Goal: Task Accomplishment & Management: Complete application form

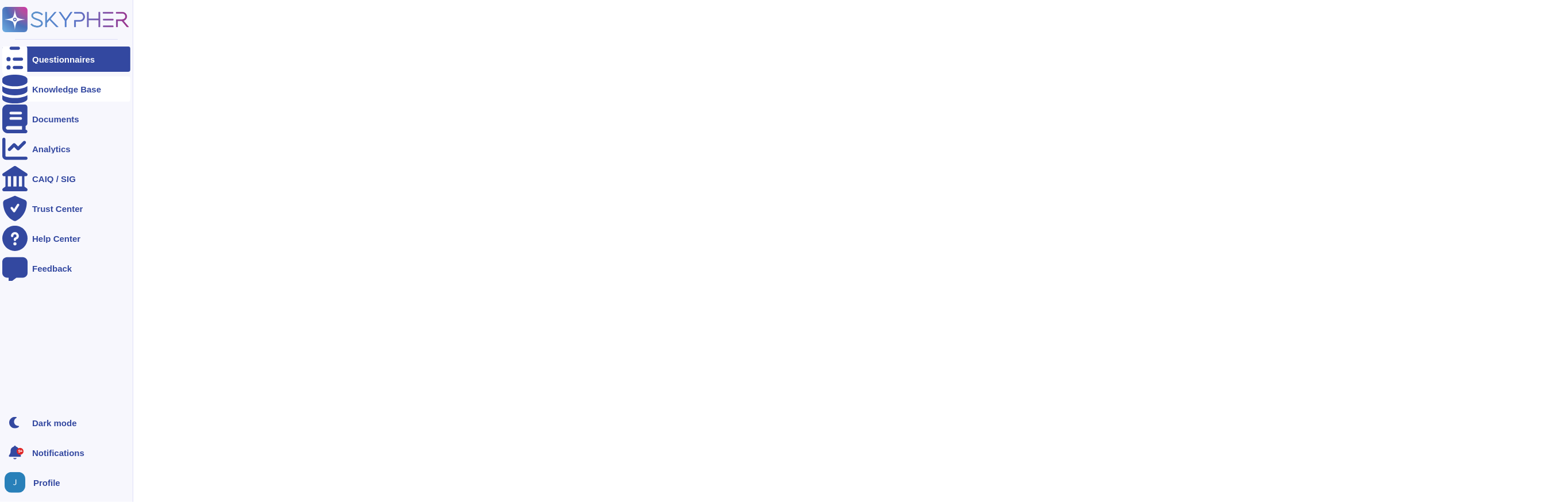
click at [10, 88] on icon at bounding box center [15, 89] width 25 height 29
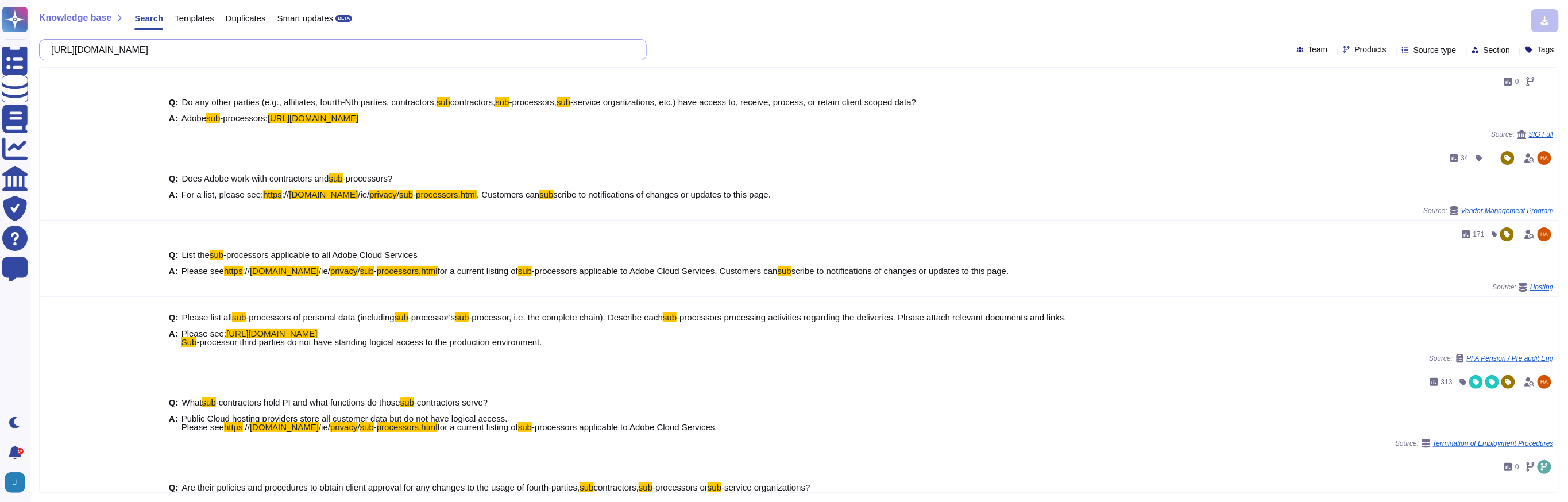
paste input "Have you implemented procedures to prevent the appointment or changing of a sub…"
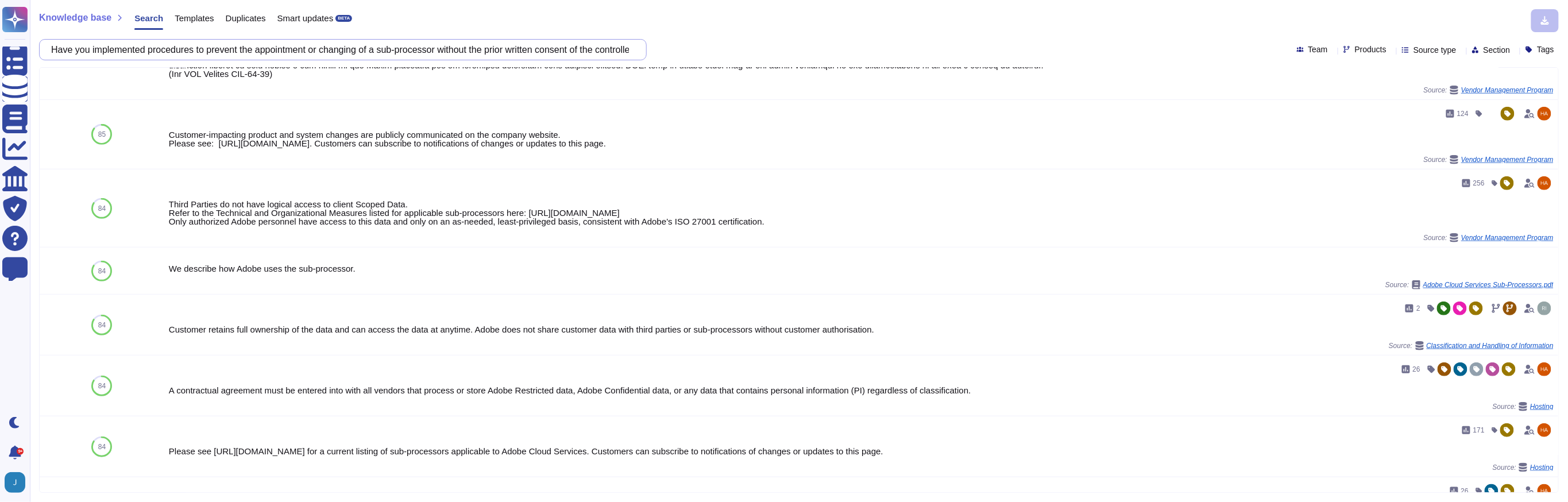
click at [434, 46] on input "Have you implemented procedures to prevent the appointment or changing of a sub…" at bounding box center [340, 49] width 589 height 20
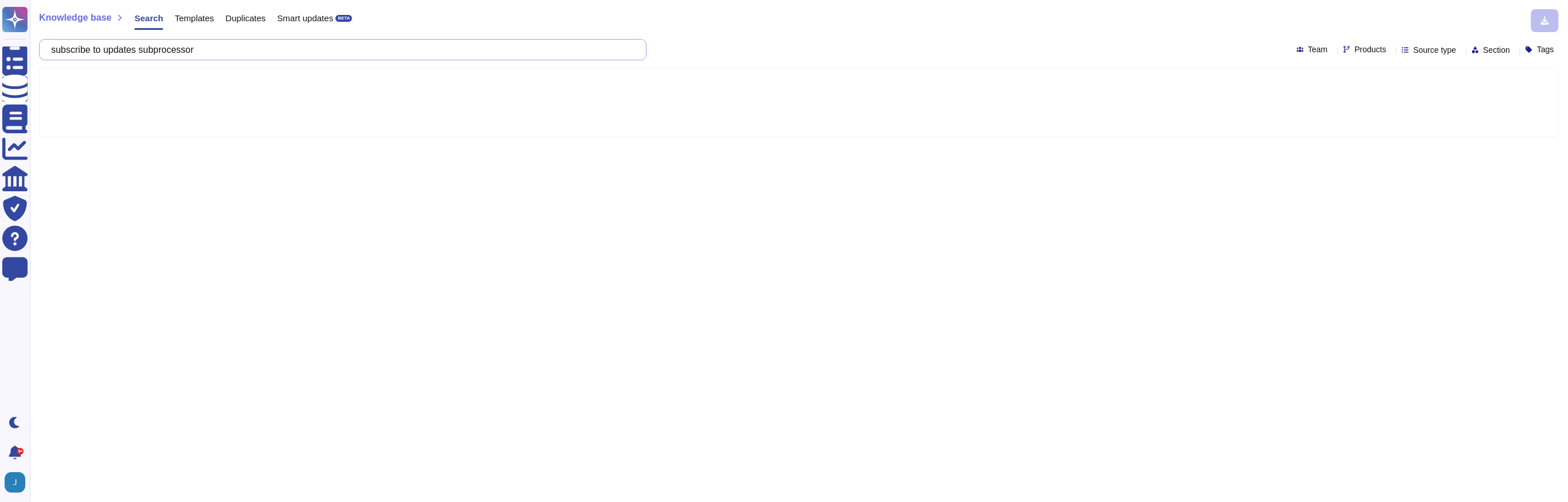
type input "subscribe to updates subprocessor"
click at [341, 88] on div at bounding box center [799, 102] width 1519 height 70
click at [331, 51] on input "subscribe to updates subprocessor" at bounding box center [340, 49] width 589 height 20
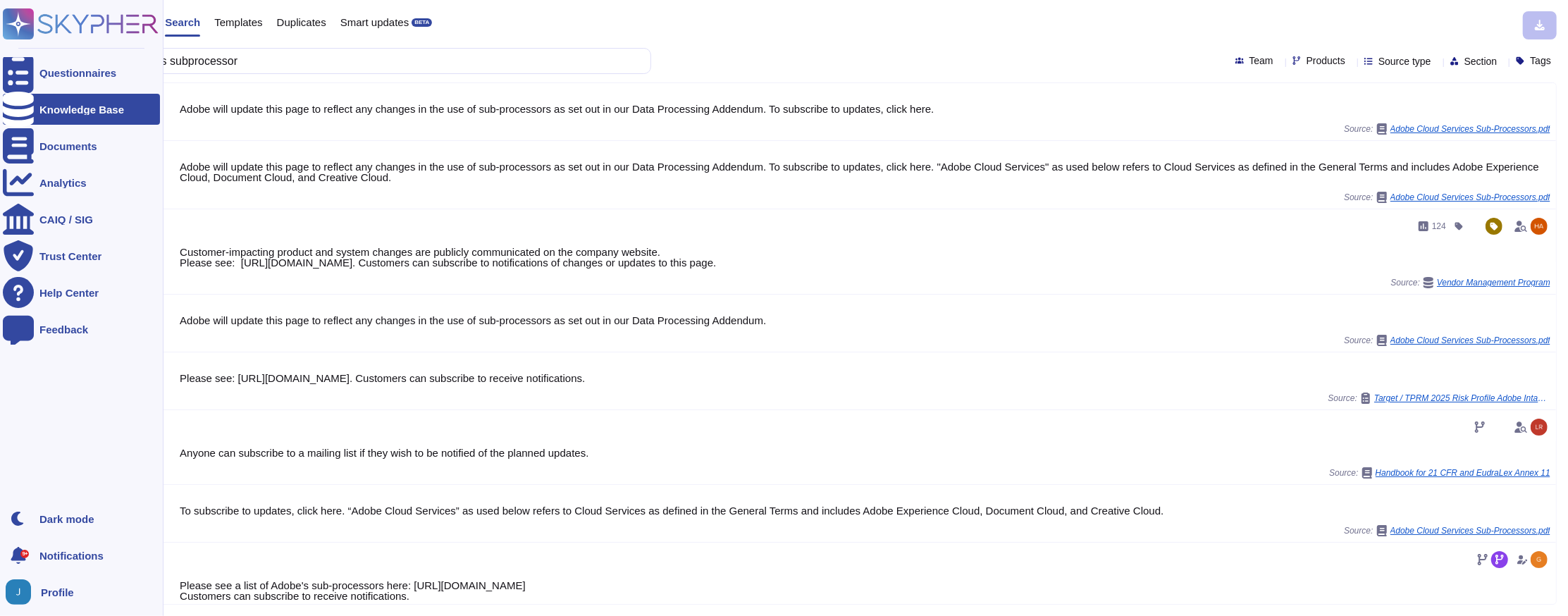
click at [18, 89] on ul "Questionnaires Knowledge Base Documents Analytics CAIQ / SIG Trust Center Help …" at bounding box center [82, 276] width 158 height 438
click at [25, 77] on icon at bounding box center [18, 73] width 31 height 41
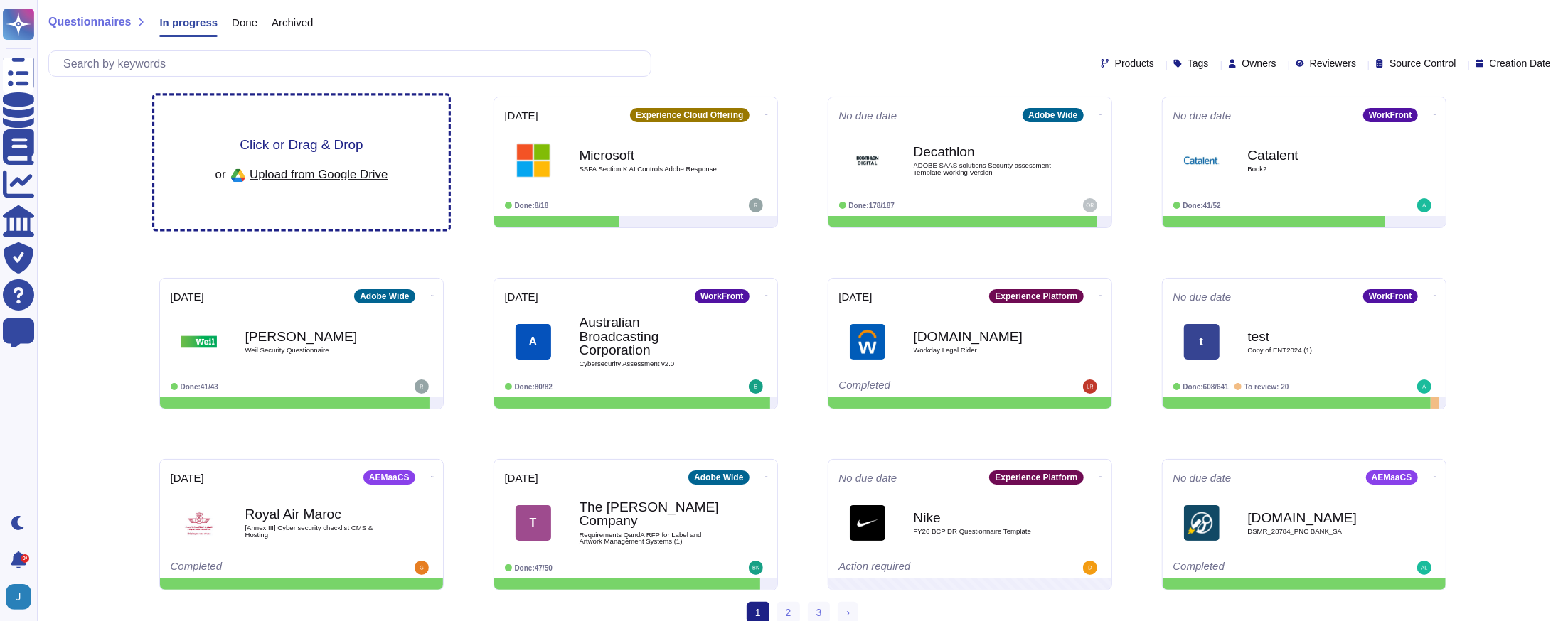
click at [359, 157] on div "Click or Drag & Drop or Upload from Google Drive" at bounding box center [301, 162] width 173 height 49
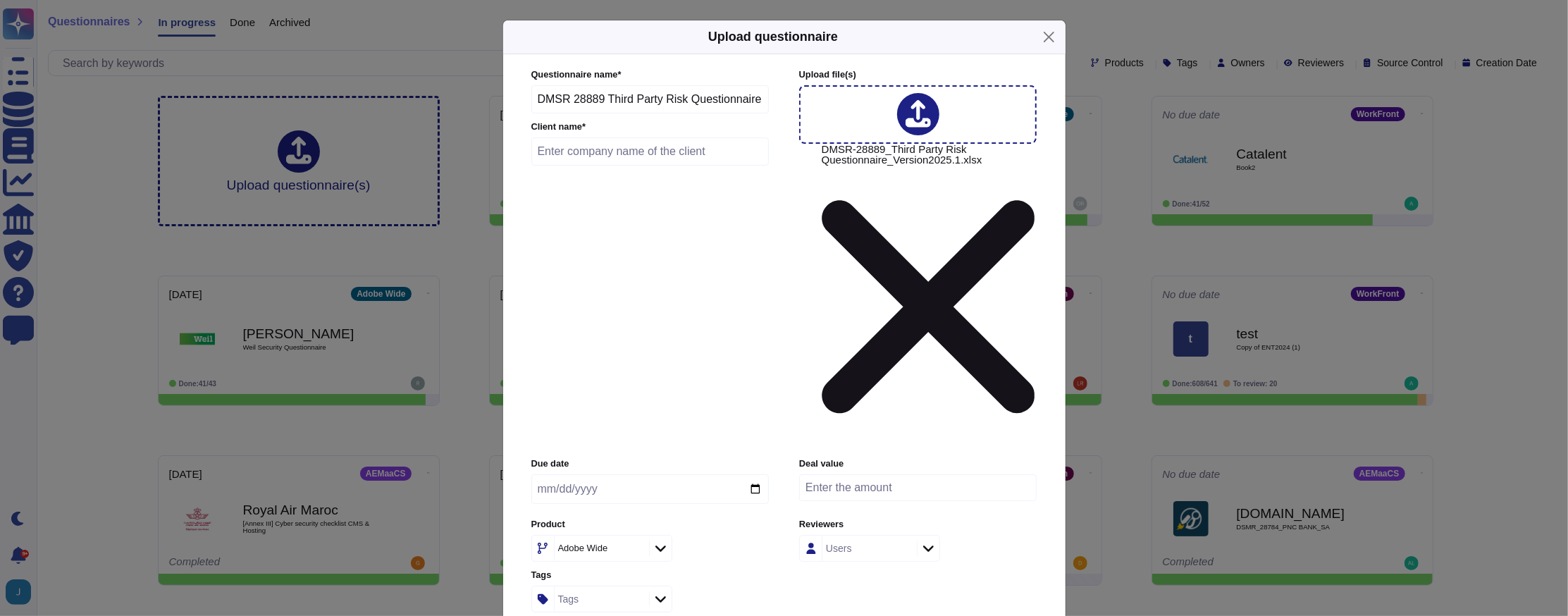
click at [640, 166] on input "text" at bounding box center [650, 151] width 238 height 28
type input "Ameriprise"
click at [635, 549] on icon at bounding box center [635, 549] width 0 height 0
click at [624, 536] on div "Adobe Wide" at bounding box center [600, 548] width 91 height 25
type input "workfr"
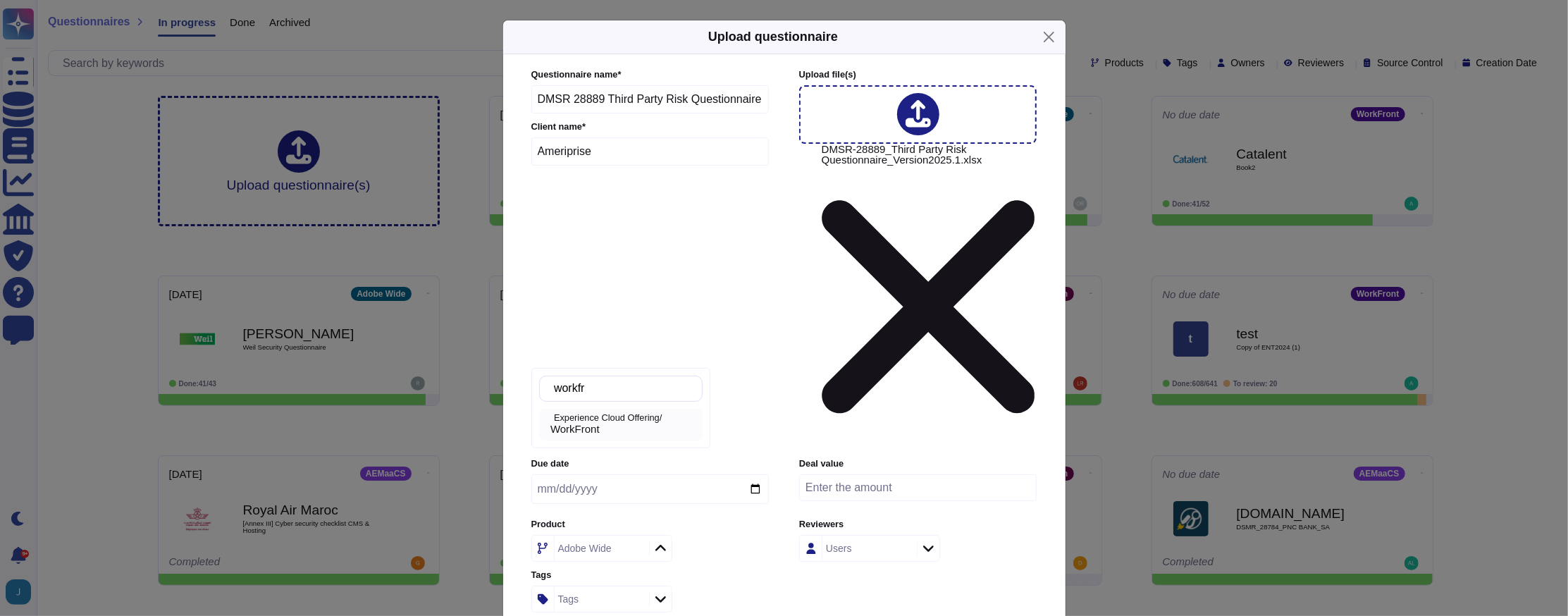
click at [590, 414] on p "Experience Cloud Offering/" at bounding box center [625, 419] width 143 height 10
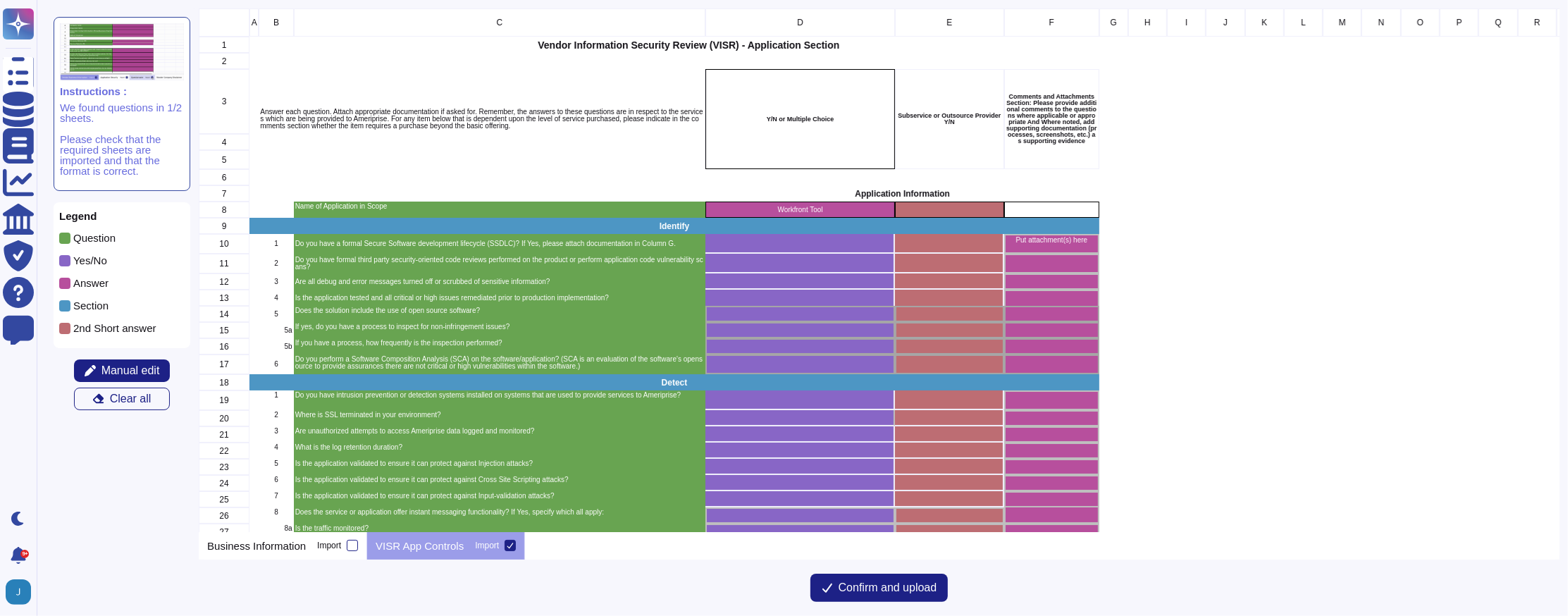
scroll to position [509, 1348]
click at [872, 589] on span "Confirm and upload" at bounding box center [888, 588] width 99 height 11
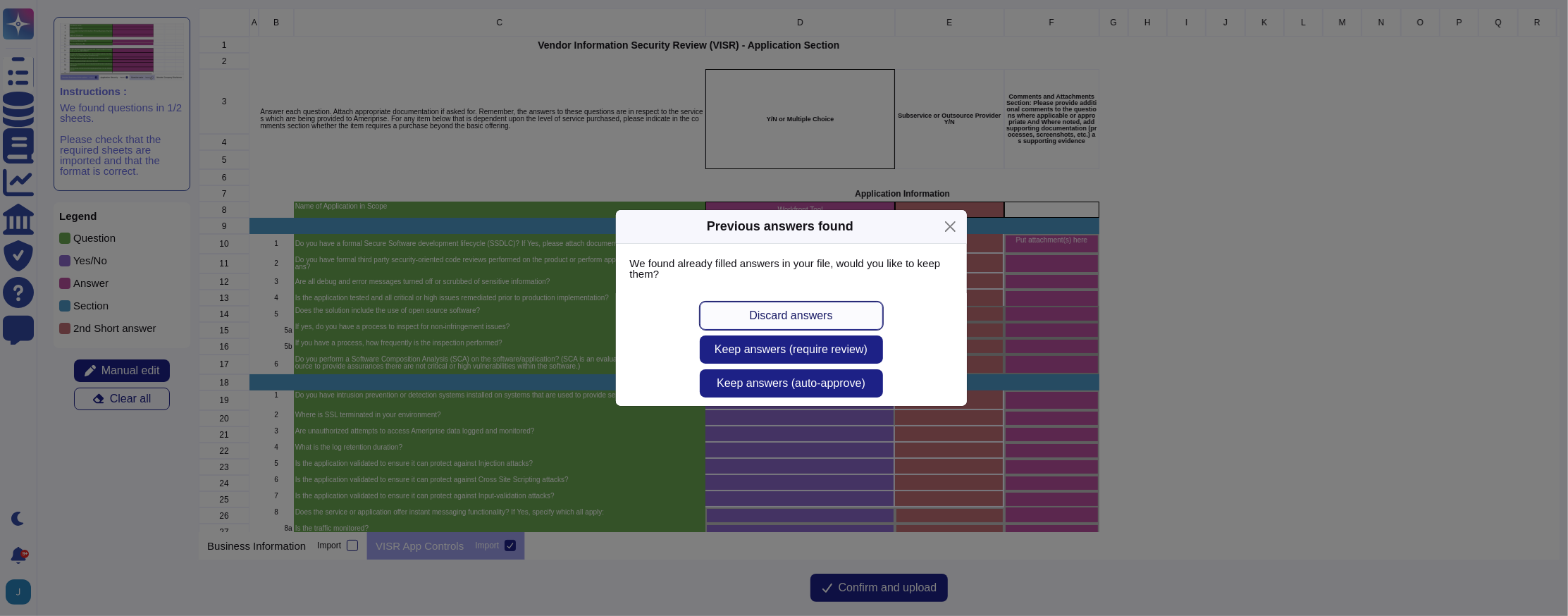
click at [838, 313] on button "Discard answers" at bounding box center [792, 315] width 183 height 28
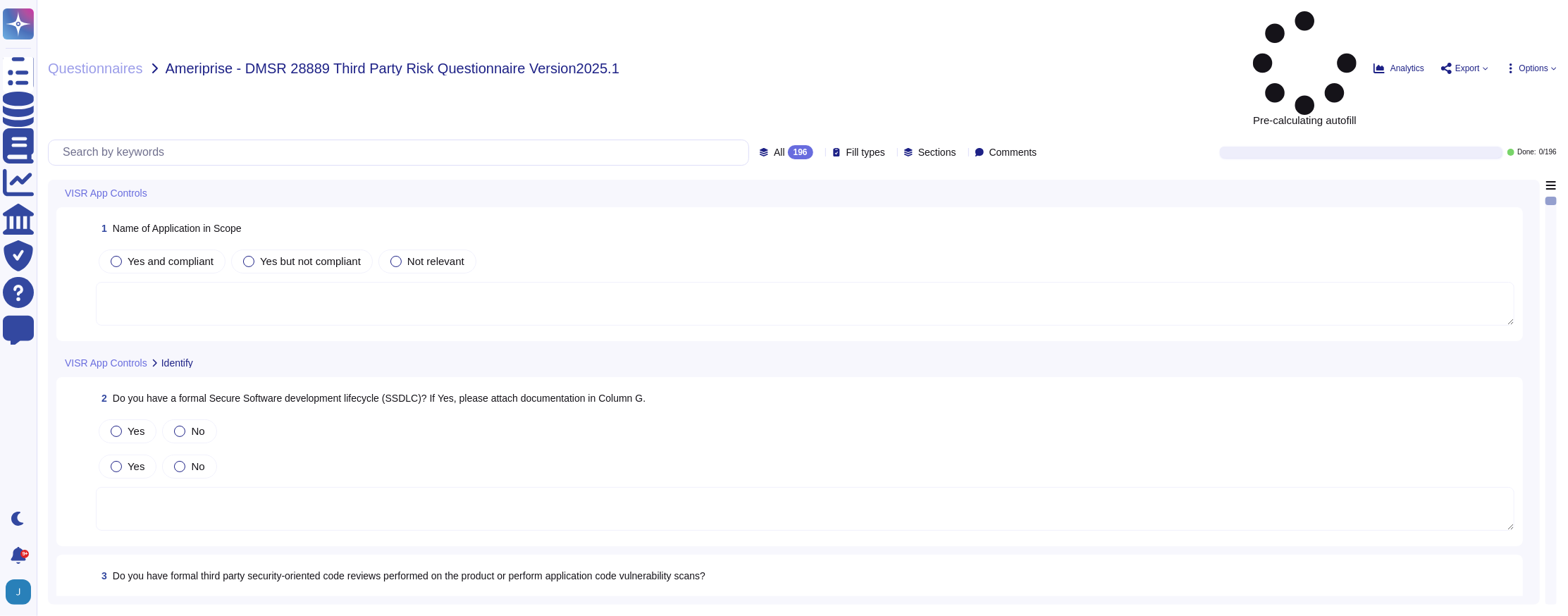
click at [1543, 64] on span "Options" at bounding box center [1534, 68] width 29 height 9
click at [1079, 21] on div "Questionnaires Ameriprise - DMSR 28889 Third Party Risk Questionnaire Version20…" at bounding box center [802, 68] width 1509 height 115
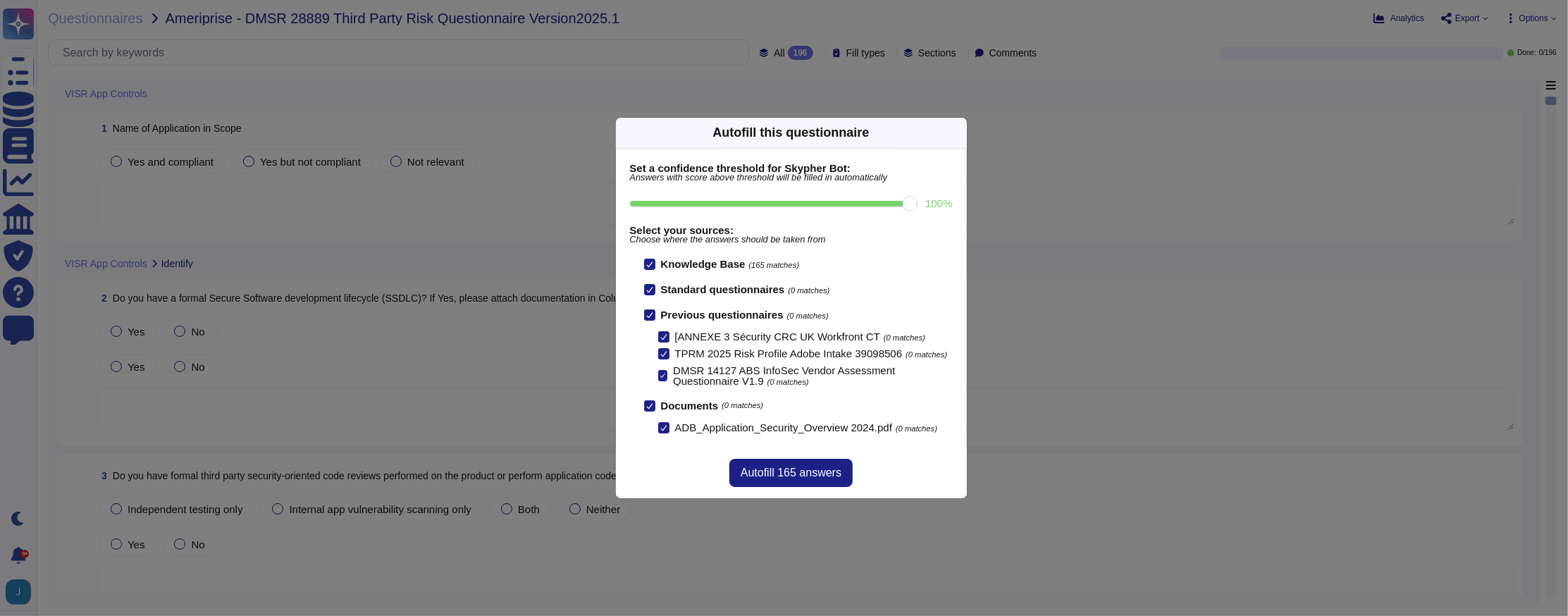
drag, startPoint x: 800, startPoint y: 195, endPoint x: 993, endPoint y: 181, distance: 193.5
click at [918, 201] on input "100 %" at bounding box center [773, 204] width 287 height 6
type input "100"
click at [832, 474] on button "Autofill 165 answers" at bounding box center [791, 473] width 123 height 28
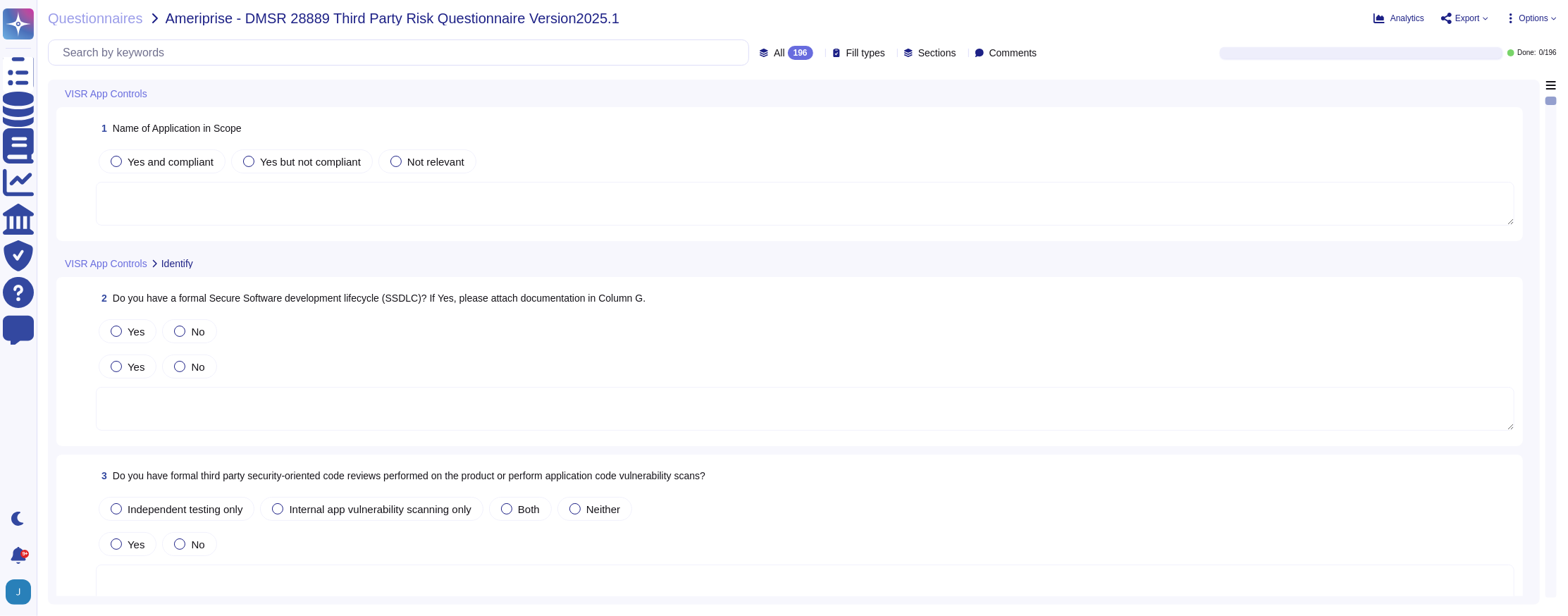
type textarea "Lor Ipsum Dolorsi Ametconse (ADI) el s doeiusmod temporinci utlaboree, dolorema…"
type textarea "Adobe's internal SPLC and vulnerability management processes include manual and…"
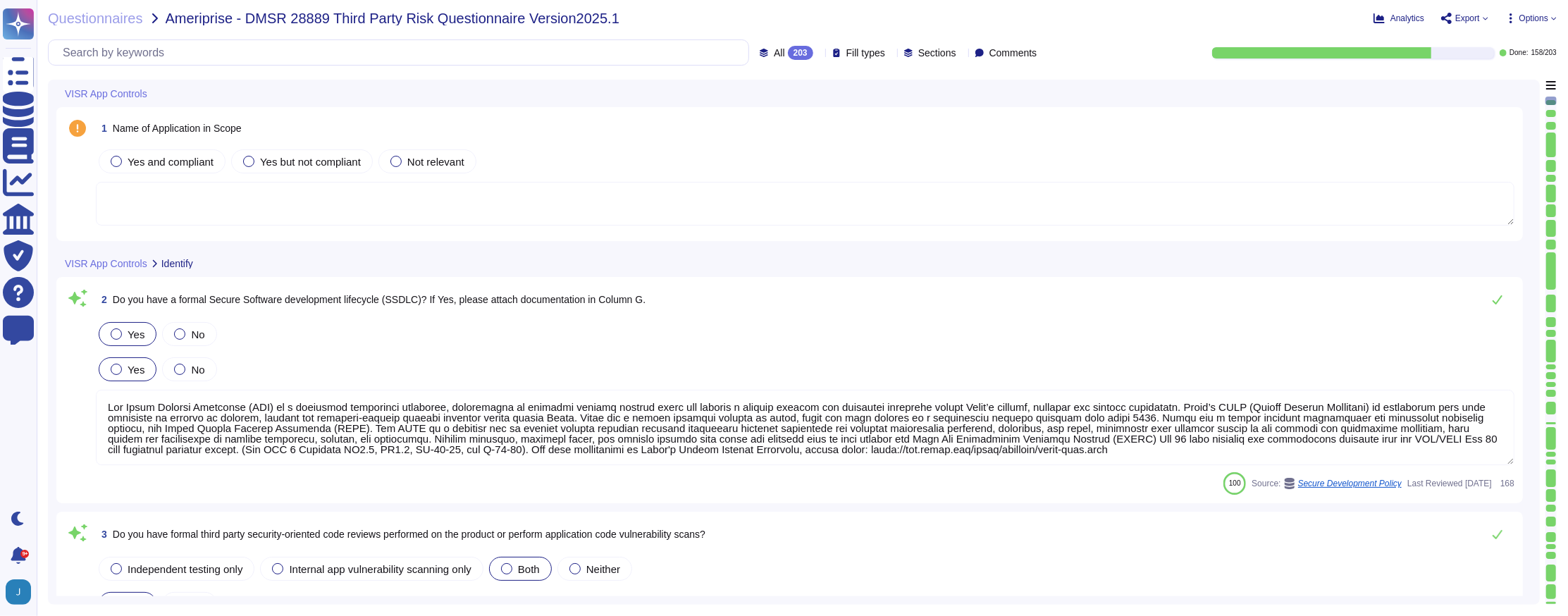
click at [1548, 15] on span "Options" at bounding box center [1531, 18] width 52 height 11
click at [1530, 37] on div "Autofill" at bounding box center [1500, 58] width 89 height 46
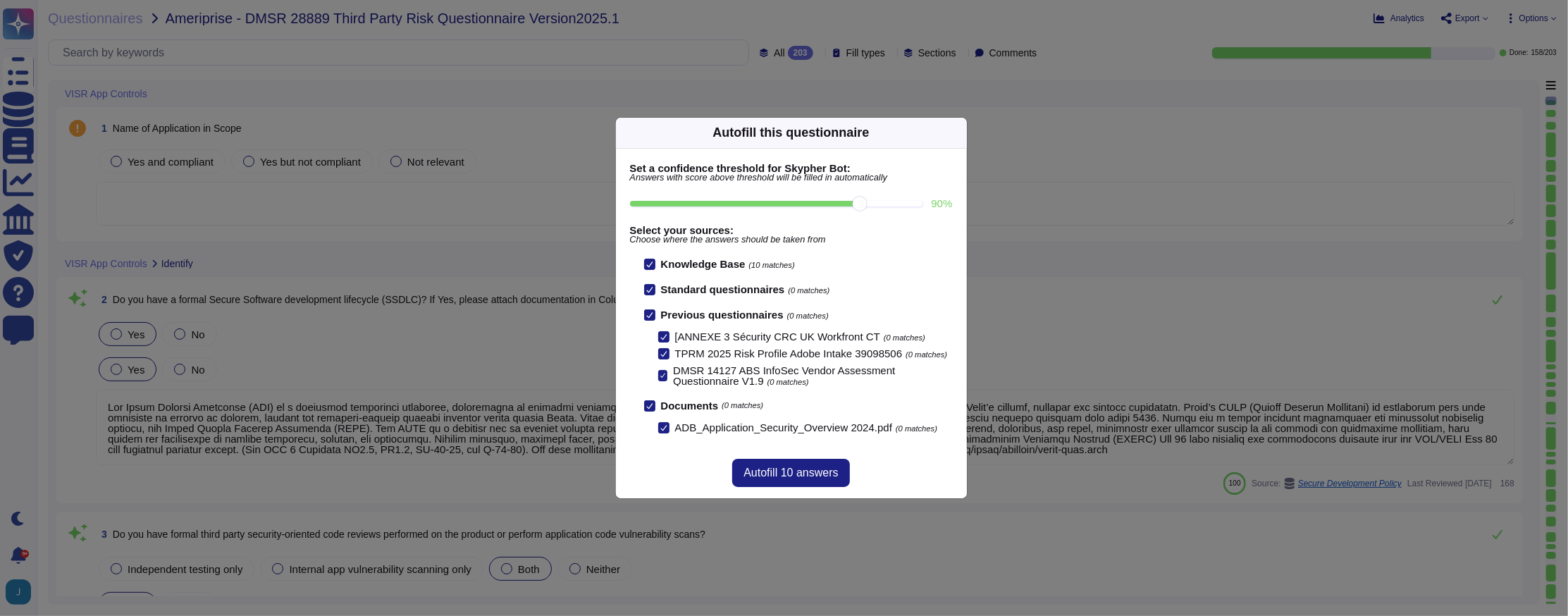
drag, startPoint x: 909, startPoint y: 194, endPoint x: 865, endPoint y: 197, distance: 44.1
click at [865, 201] on input "90 %" at bounding box center [776, 204] width 294 height 6
type input "90"
click at [797, 479] on span "Autofill 10 answers" at bounding box center [791, 473] width 95 height 11
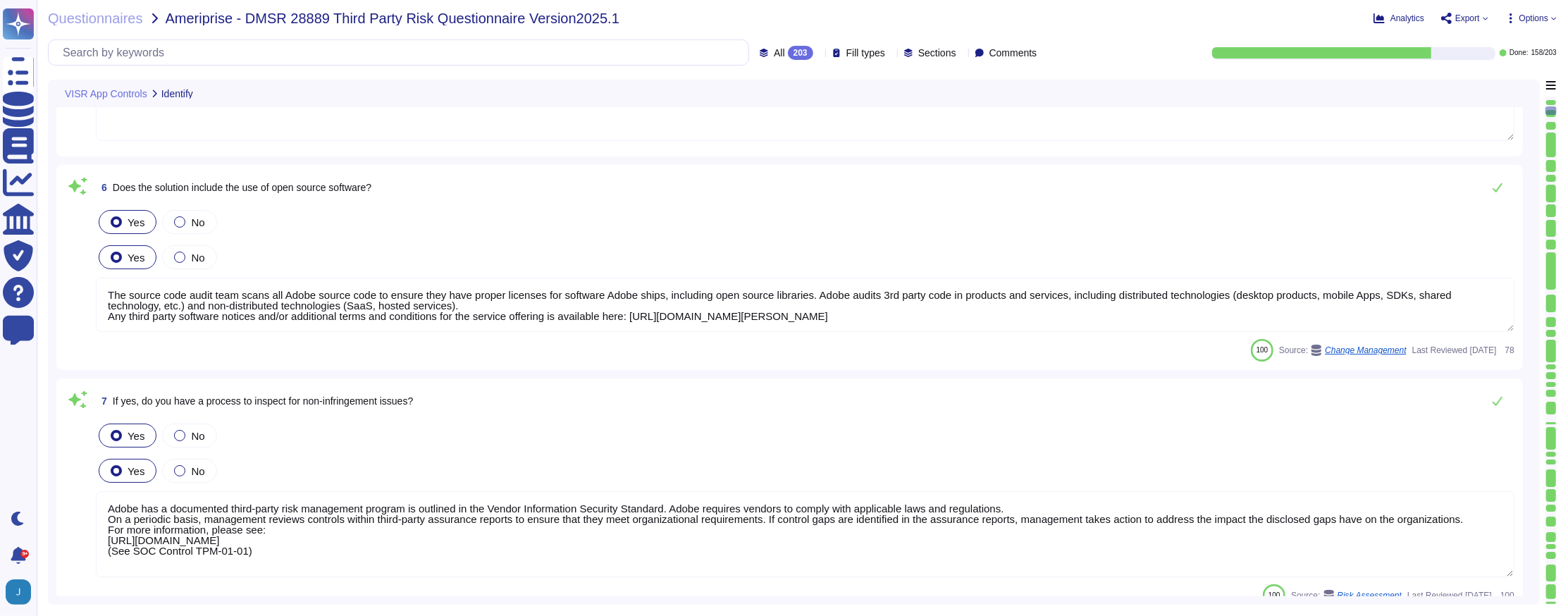
type textarea "The source code audit team scans all Adobe source code to ensure they have prop…"
type textarea "Adobe has a documented third-party risk management program is outlined in the V…"
type textarea "Monthly"
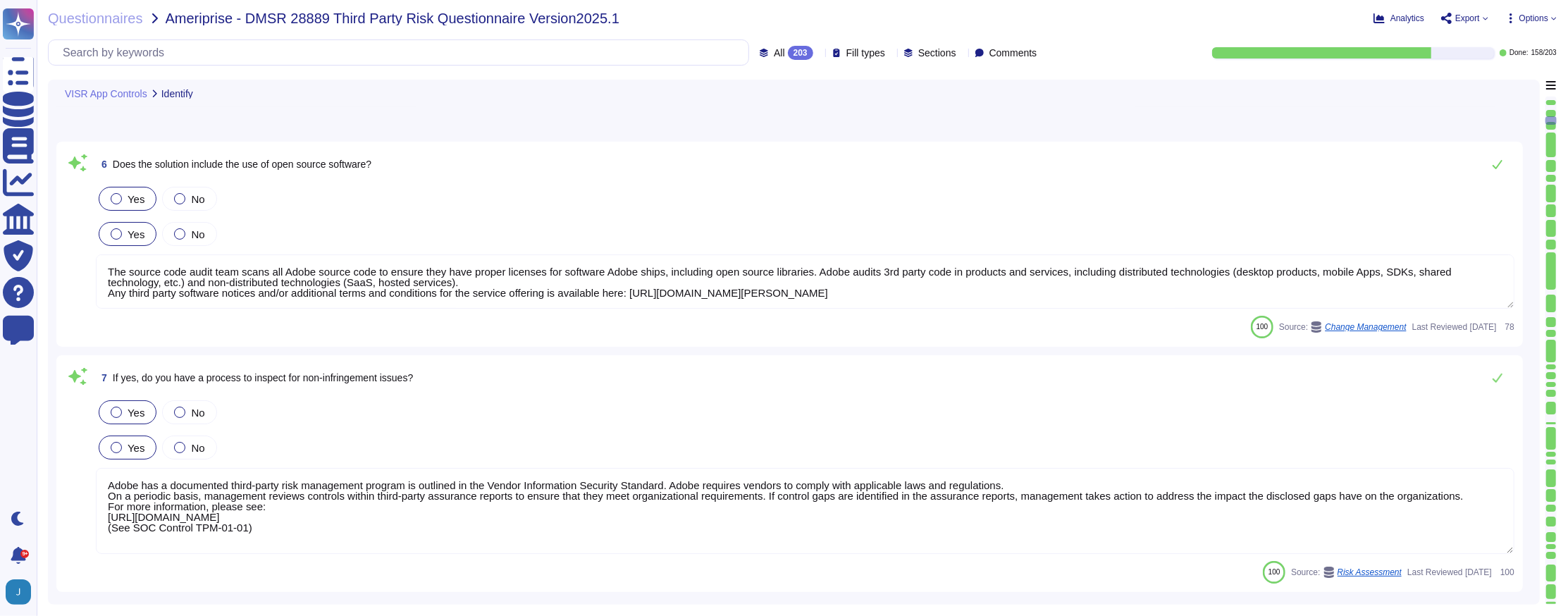
type textarea "Based on Cryptography Standard and SOC 2 certificate. Cryptographic algorithms …"
type textarea "These items are logged, where possible by all applications where input is recei…"
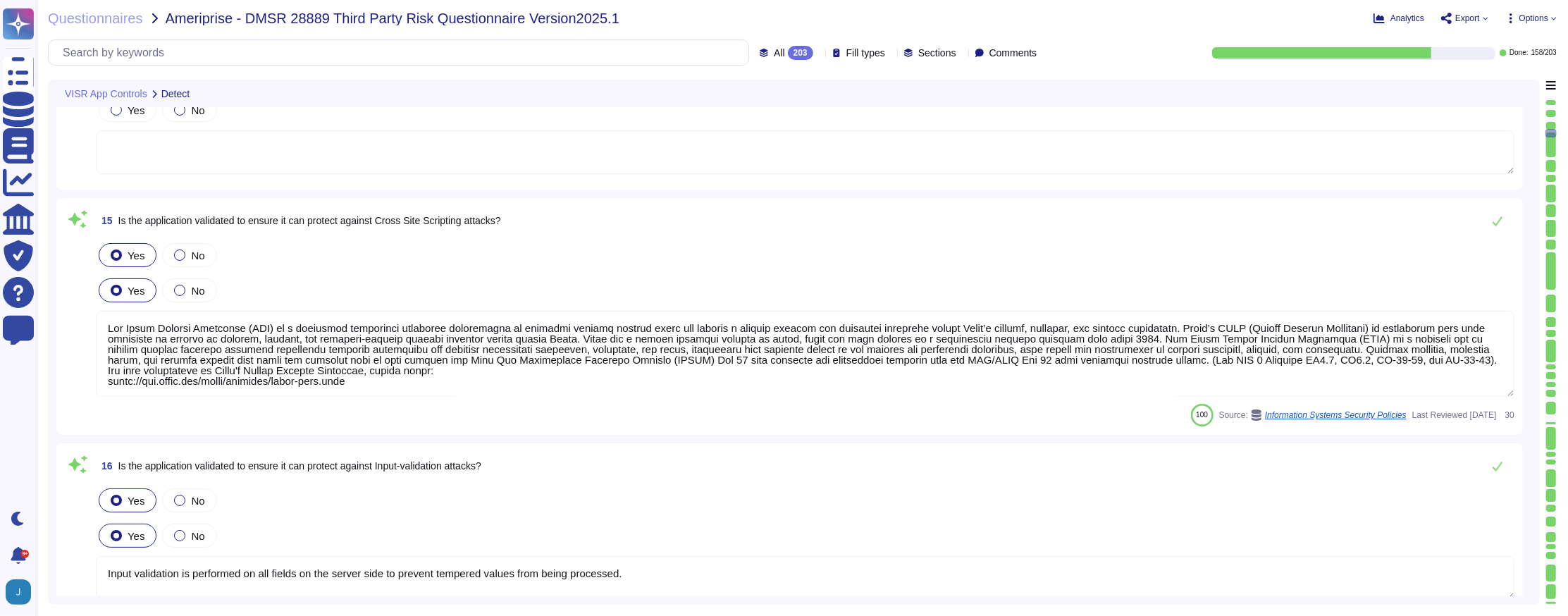
type textarea "The log retention schedule is as follows: • Logs must be retained within the SI…"
type textarea "Lor Ipsum Dolorsi Ametconse (ADI) el s doeiusmod temporinci utlaboree doloremag…"
type textarea "Input validation is performed on all fields on the server side to prevent tempe…"
type textarea "Adobe does not use VoIP"
type textarea "Adobe has setup network policy enforcement points (“PEP”) within its Adobe prod…"
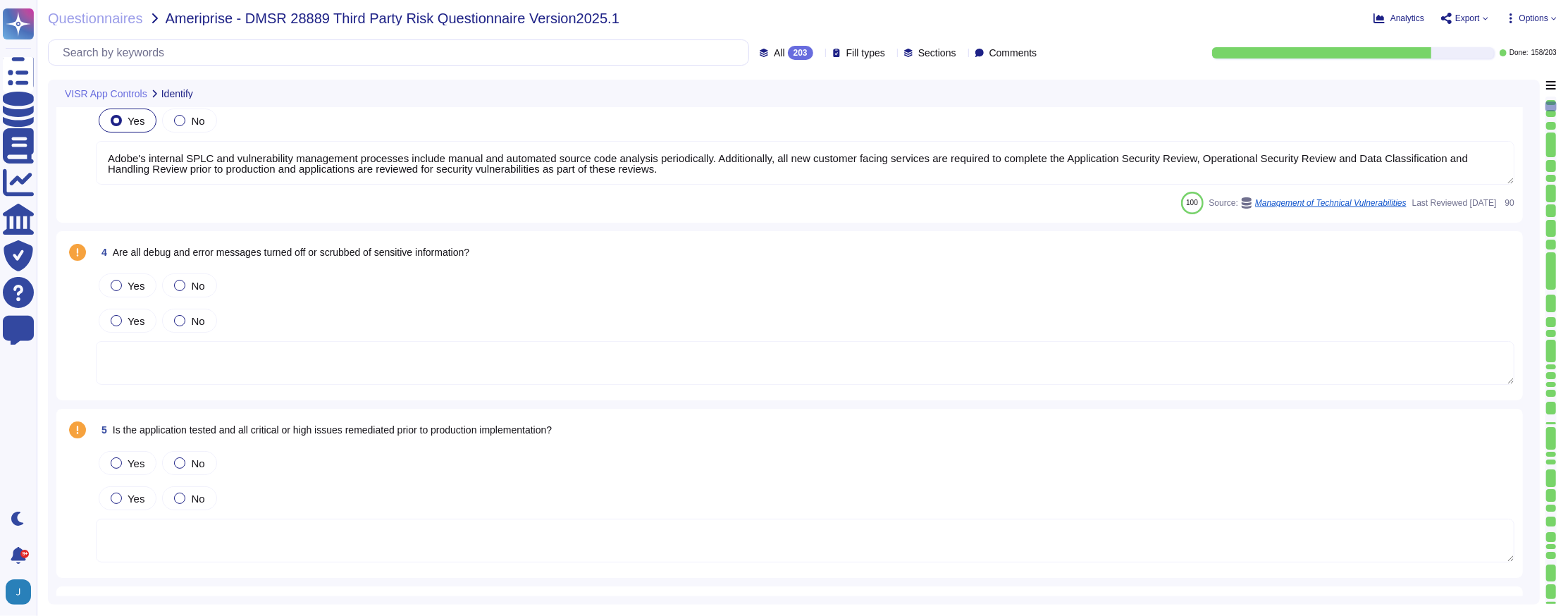
type textarea "Lor Ipsum Dolorsi Ametconse (ADI) el s doeiusmod temporinci utlaboree, dolorema…"
type textarea "Adobe's internal SPLC and vulnerability management processes include manual and…"
type textarea "The source code audit team scans all Adobe source code to ensure they have prop…"
type textarea "Adobe has a documented third-party risk management program is outlined in the V…"
type textarea "Monthly"
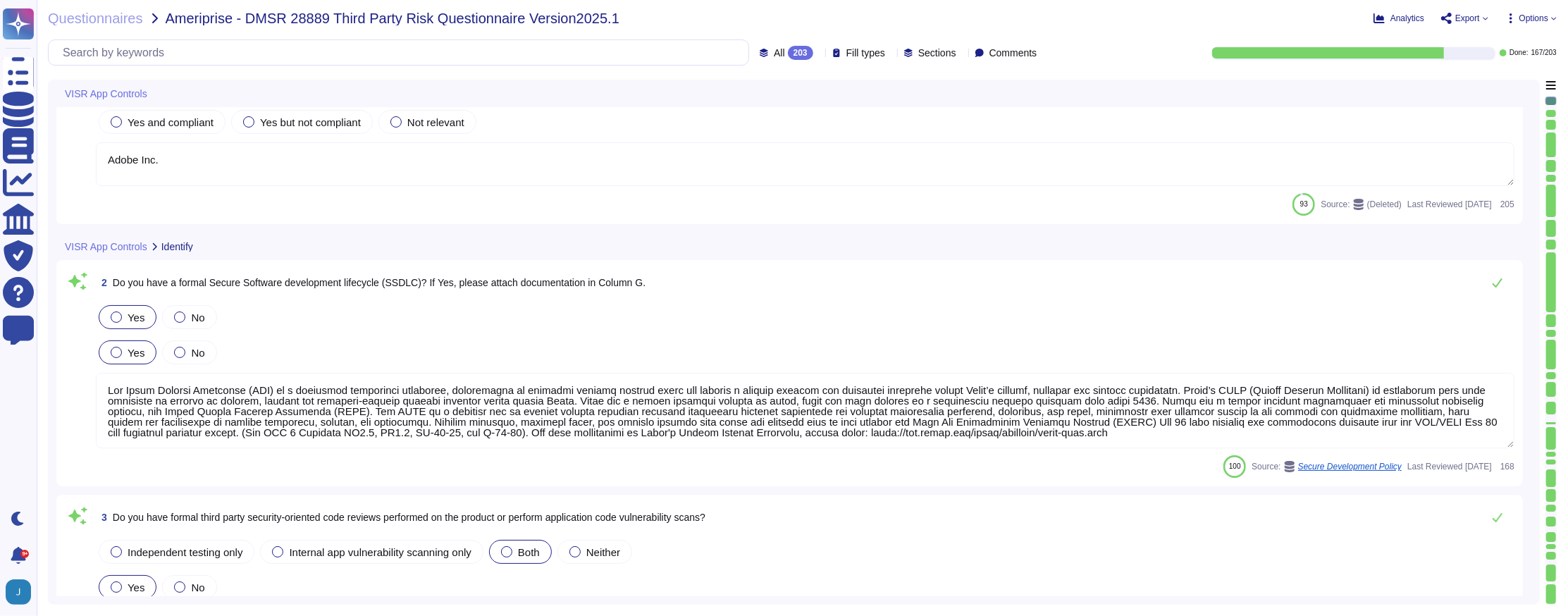
type textarea "Adobe Inc."
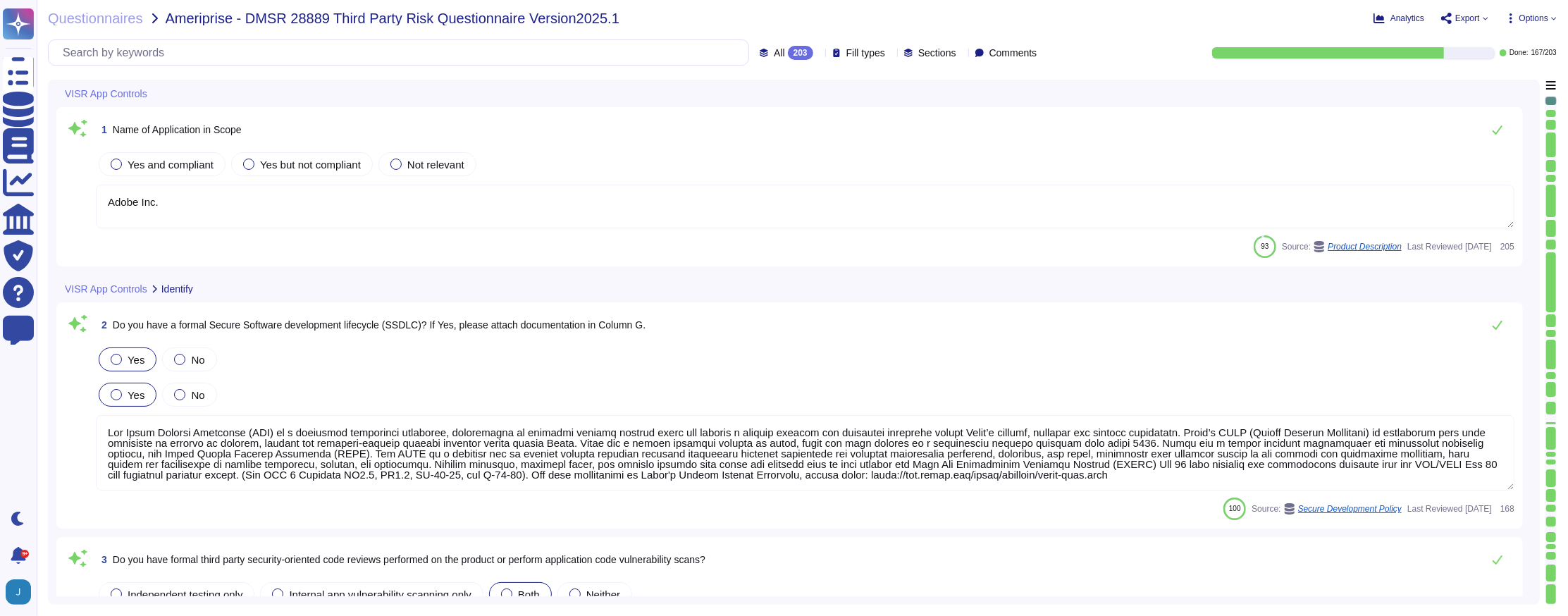
click at [1522, 13] on span "Options" at bounding box center [1531, 18] width 52 height 11
click at [1512, 36] on p "Autofill" at bounding box center [1528, 58] width 34 height 45
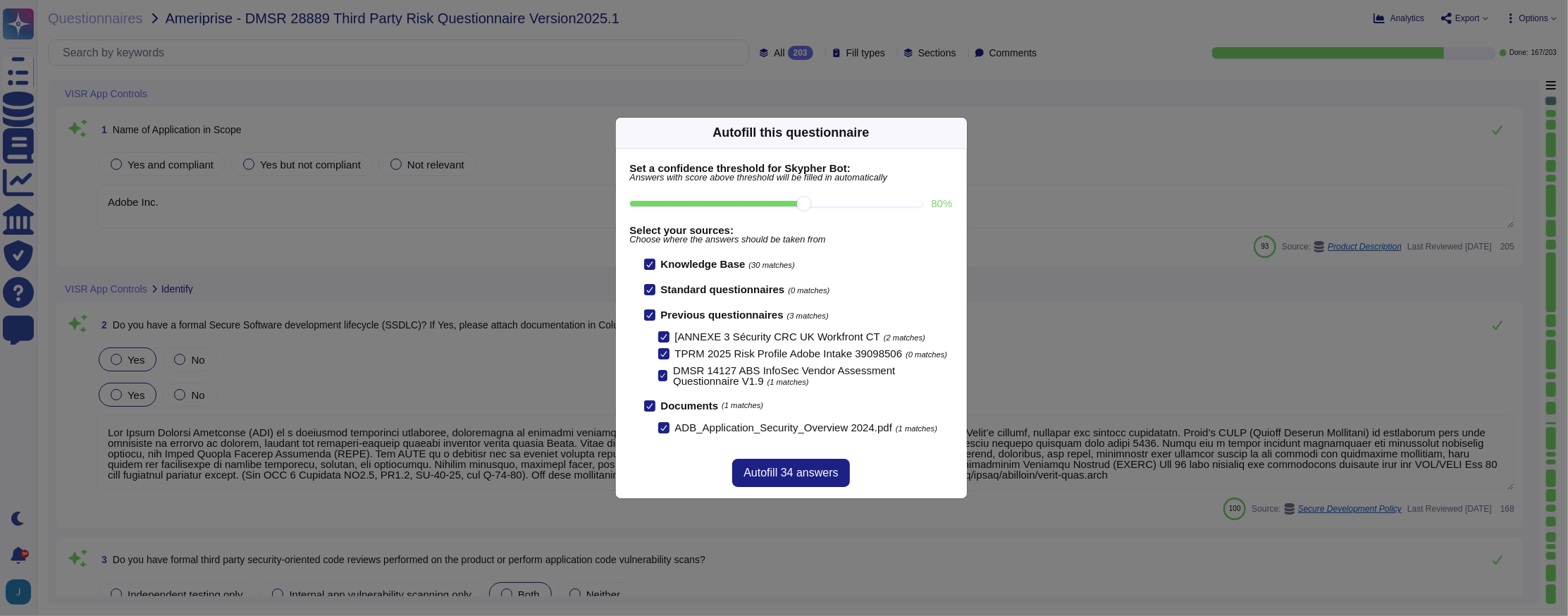
drag, startPoint x: 854, startPoint y: 193, endPoint x: 811, endPoint y: 193, distance: 43.0
click at [811, 201] on input "80 %" at bounding box center [776, 204] width 294 height 6
type input "80"
click at [796, 479] on span "Autofill 34 answers" at bounding box center [791, 473] width 95 height 11
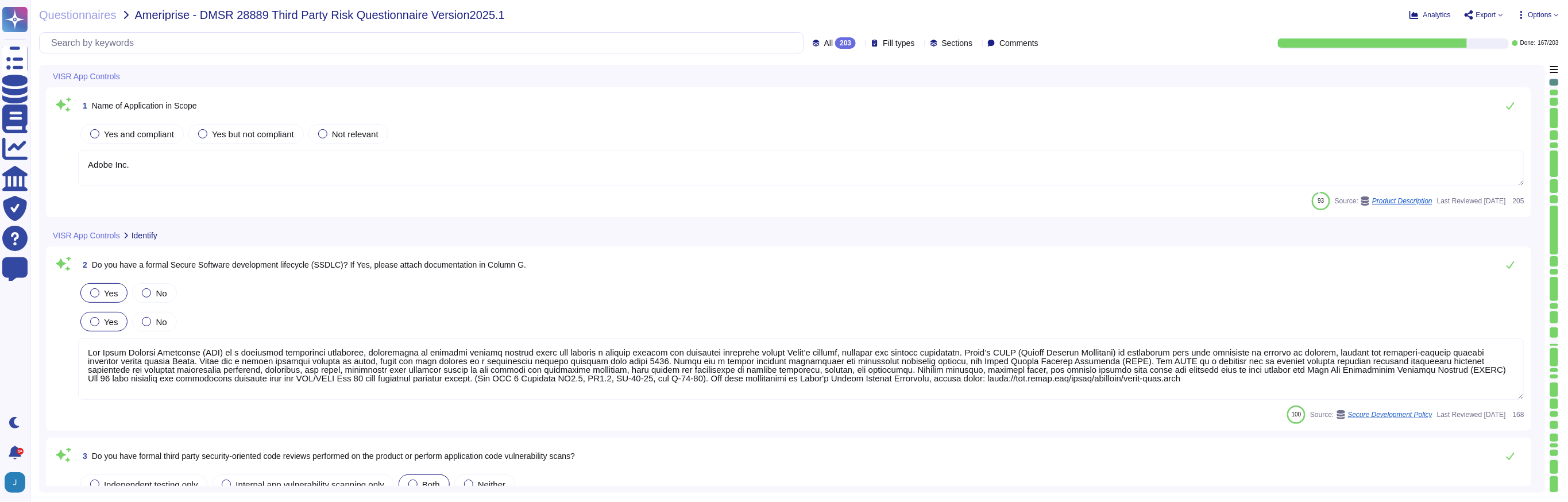
type textarea "Upon logon failure, the error message may describe the cause of the failure to …"
click at [1488, 14] on span "Export" at bounding box center [1486, 15] width 20 height 7
click at [1506, 70] on p "Download" at bounding box center [1526, 86] width 41 height 32
